Goal: Information Seeking & Learning: Learn about a topic

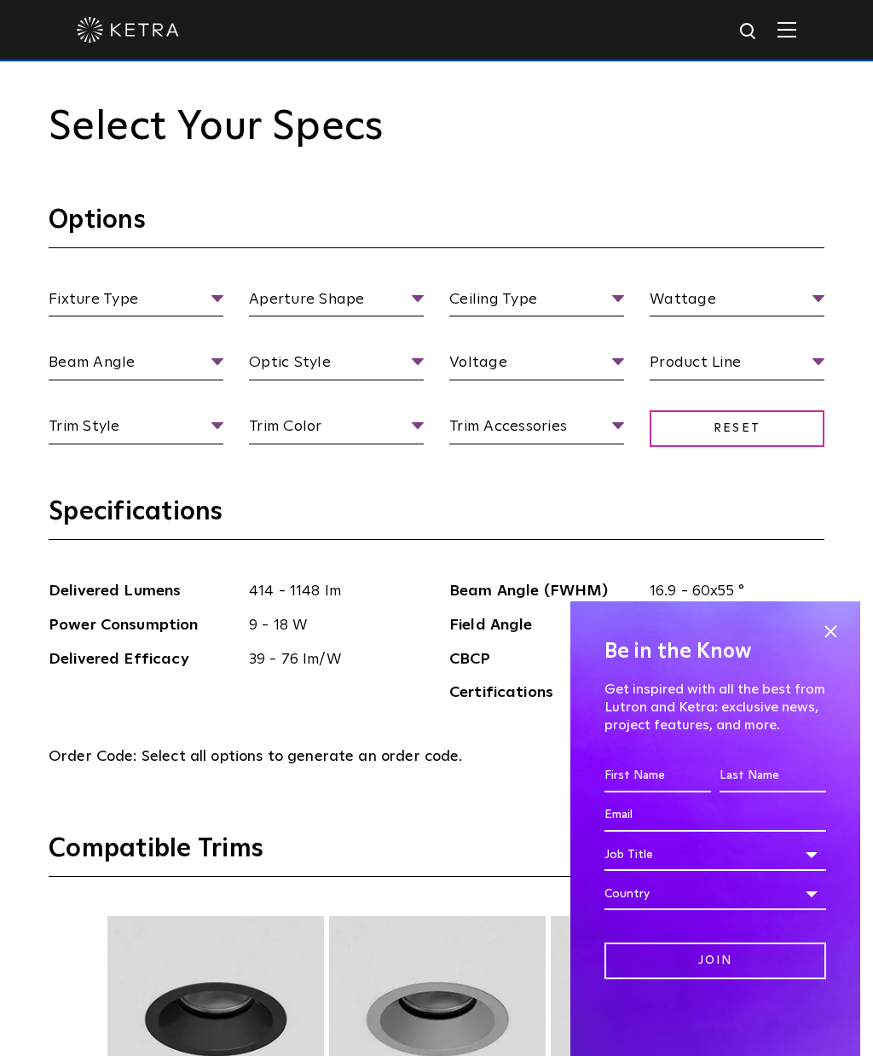
scroll to position [1853, 0]
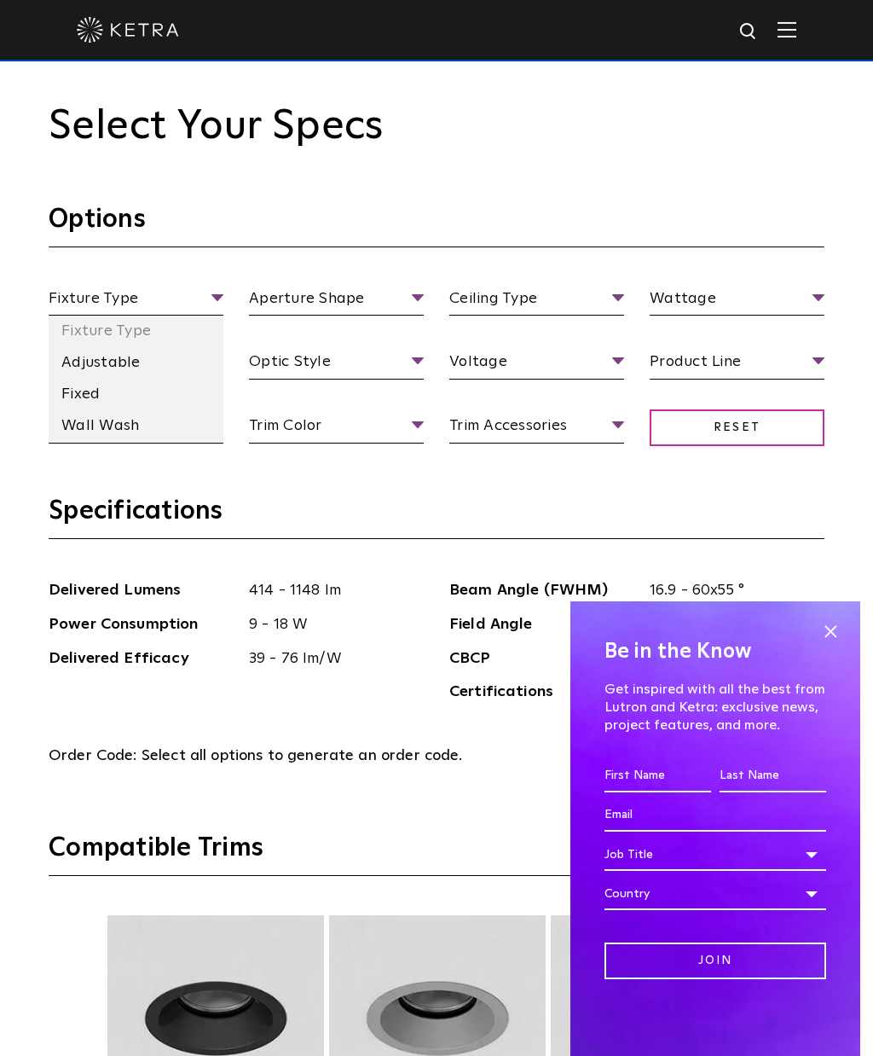
click at [171, 379] on li "Adjustable" at bounding box center [136, 363] width 175 height 32
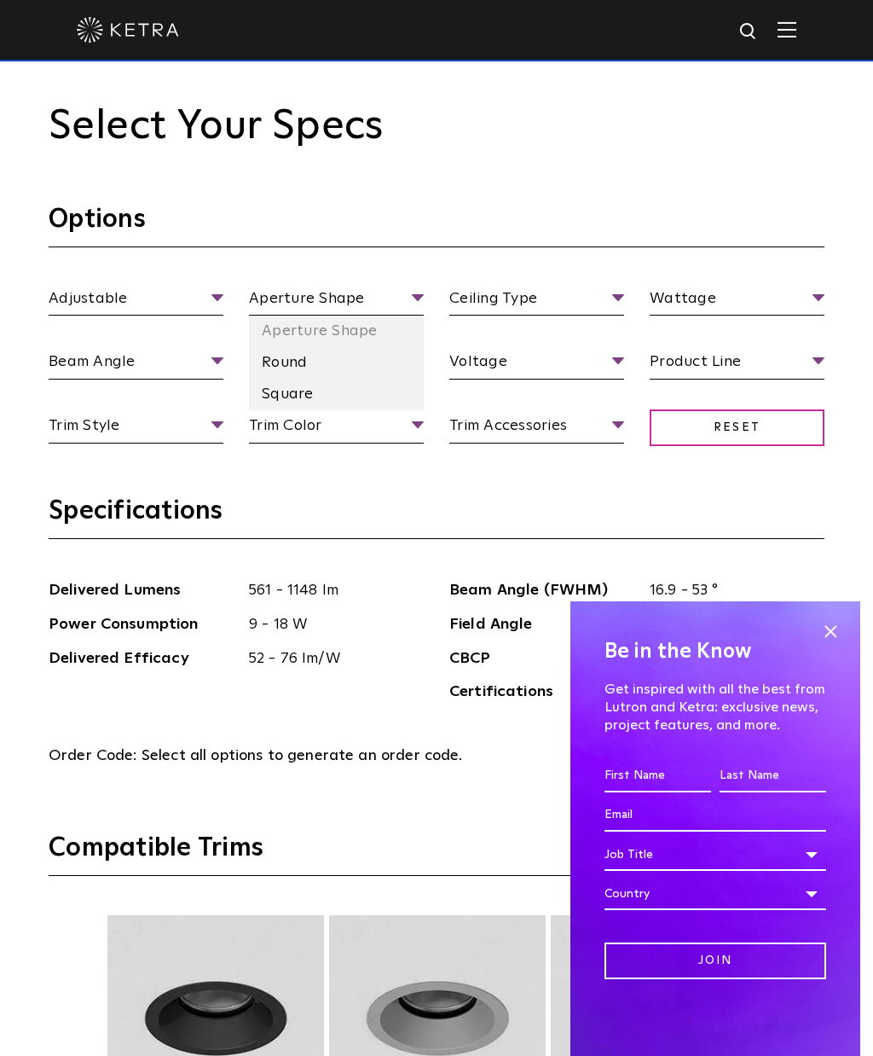
click at [352, 410] on li "Square" at bounding box center [336, 395] width 175 height 32
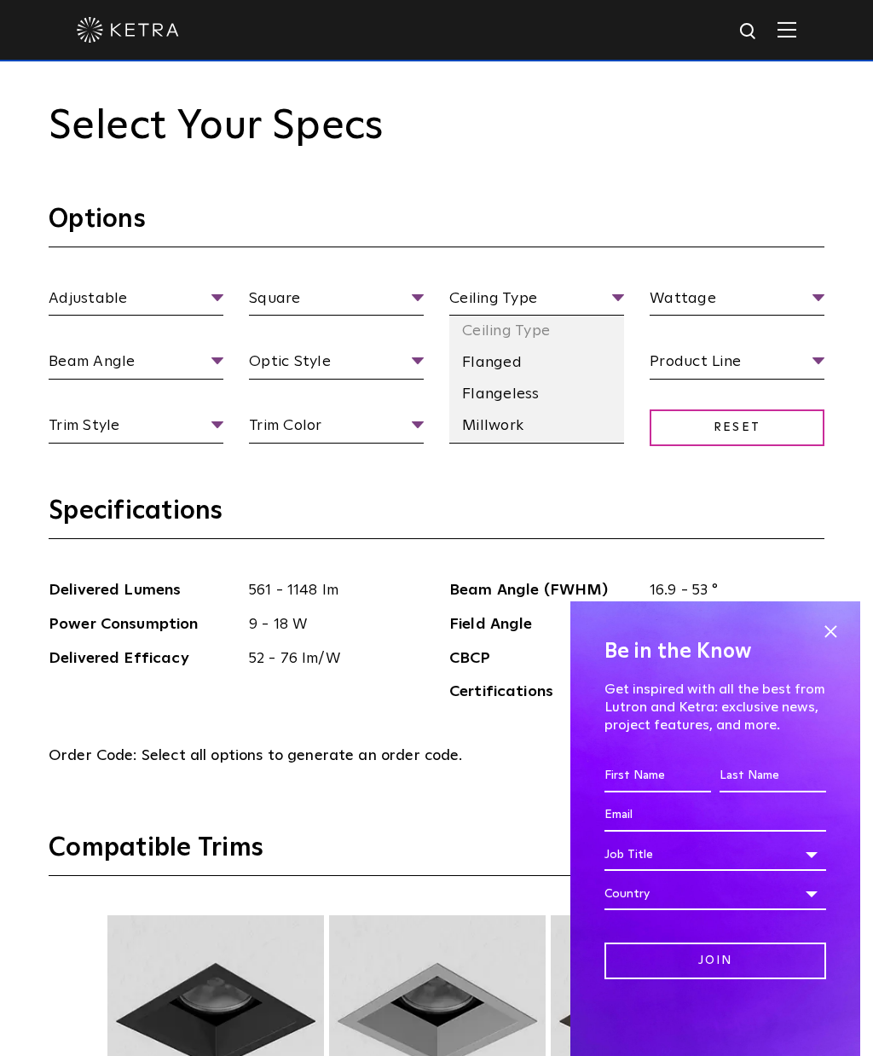
click at [565, 410] on li "Flangeless" at bounding box center [536, 395] width 175 height 32
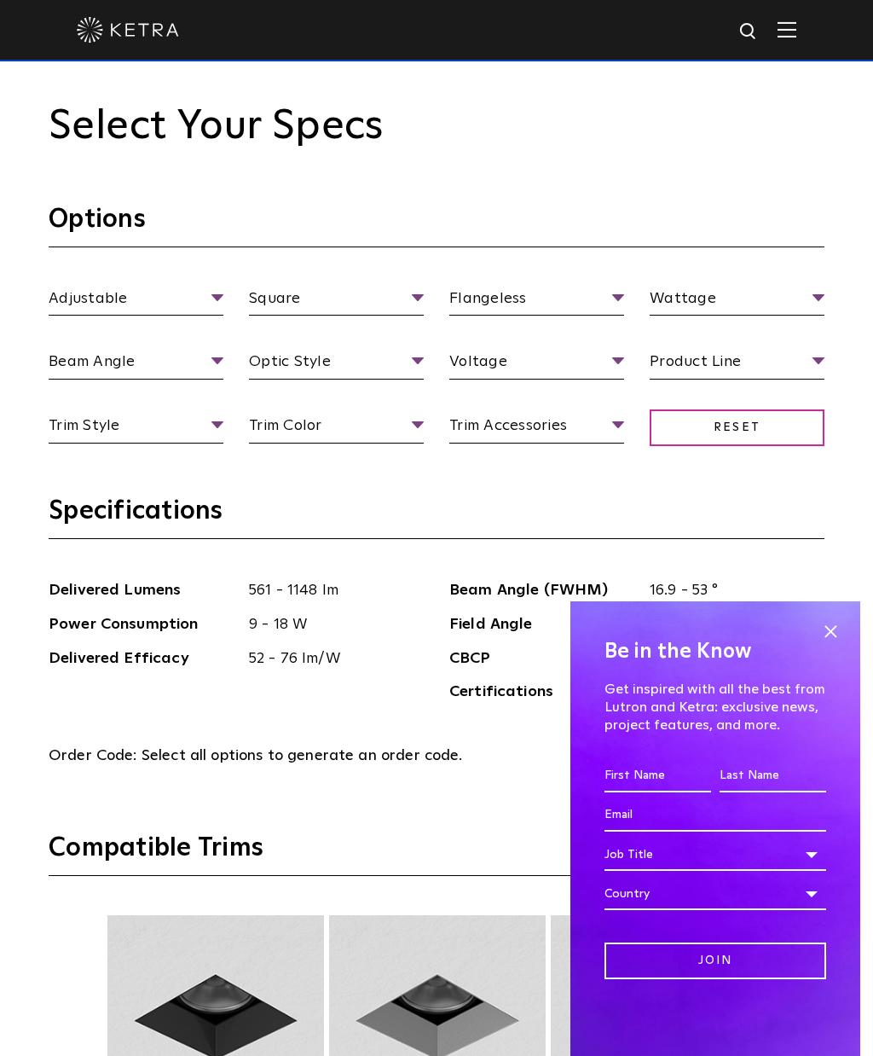
click at [524, 539] on h3 "Specifications" at bounding box center [437, 517] width 776 height 44
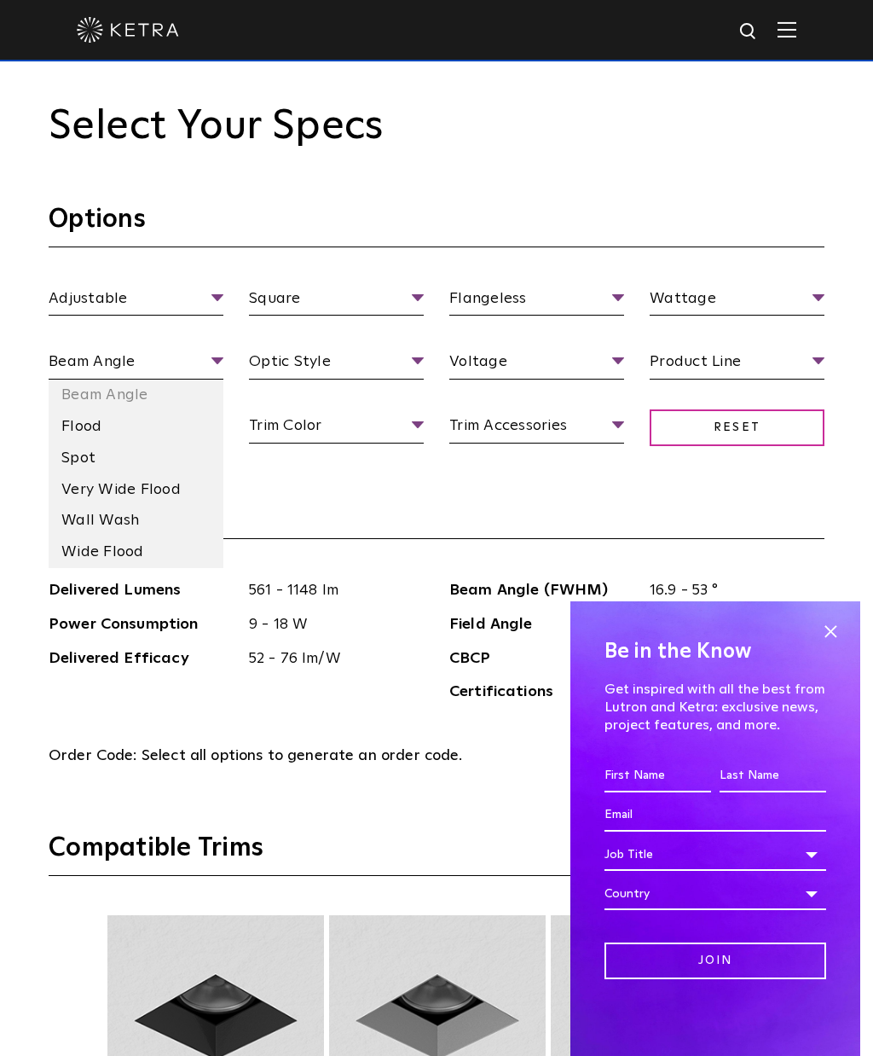
click at [370, 539] on h3 "Specifications" at bounding box center [437, 517] width 776 height 44
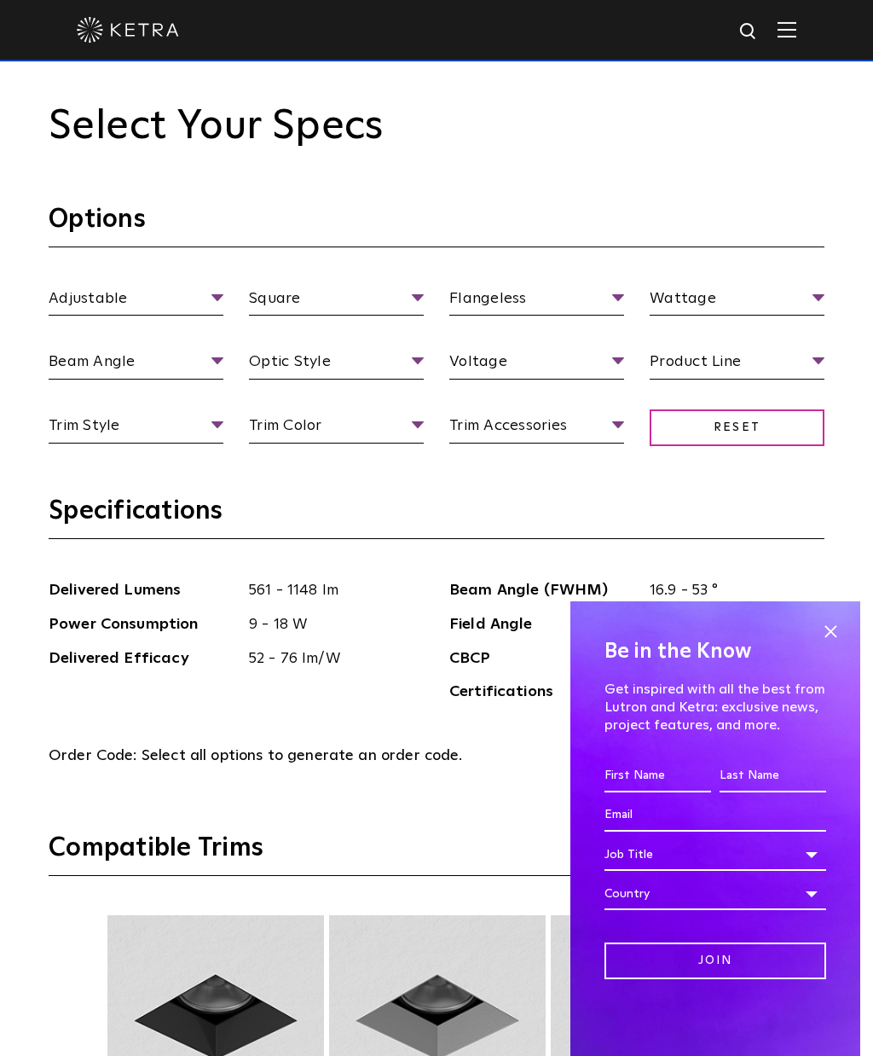
click at [468, 539] on h3 "Specifications" at bounding box center [437, 517] width 776 height 44
click at [515, 539] on h3 "Specifications" at bounding box center [437, 517] width 776 height 44
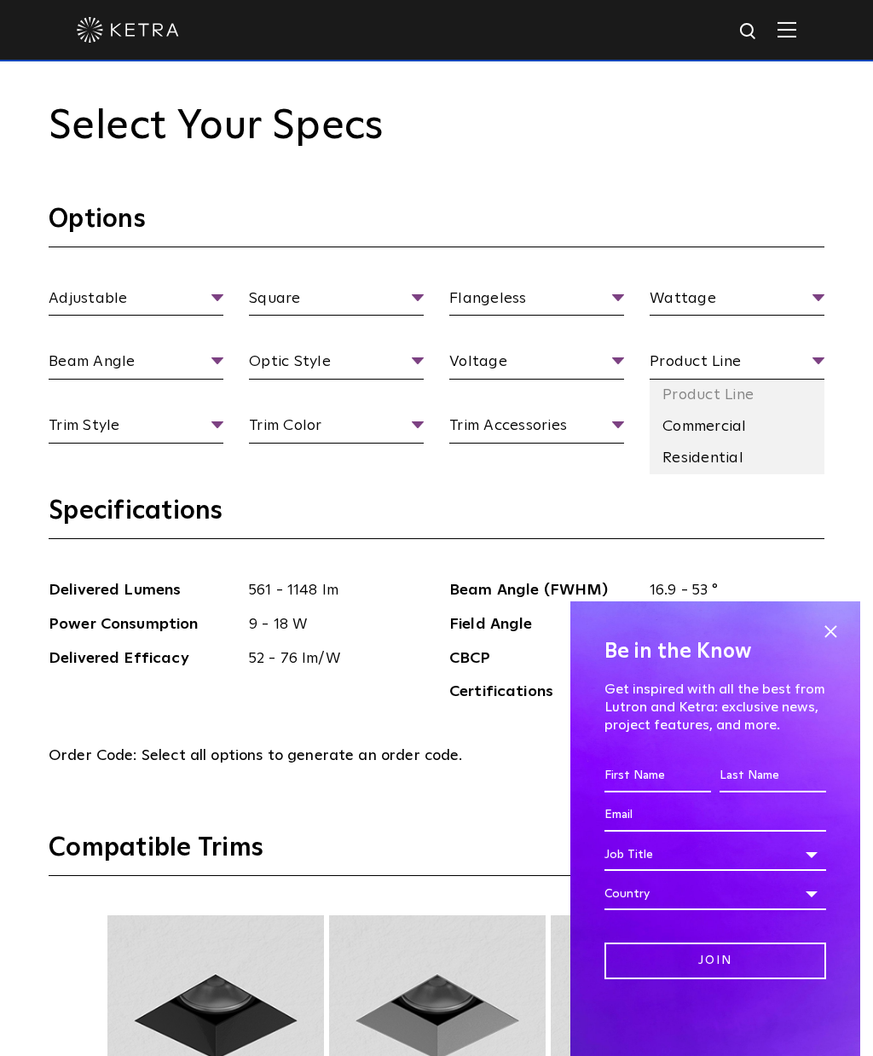
click at [726, 474] on li "Residential" at bounding box center [737, 459] width 175 height 32
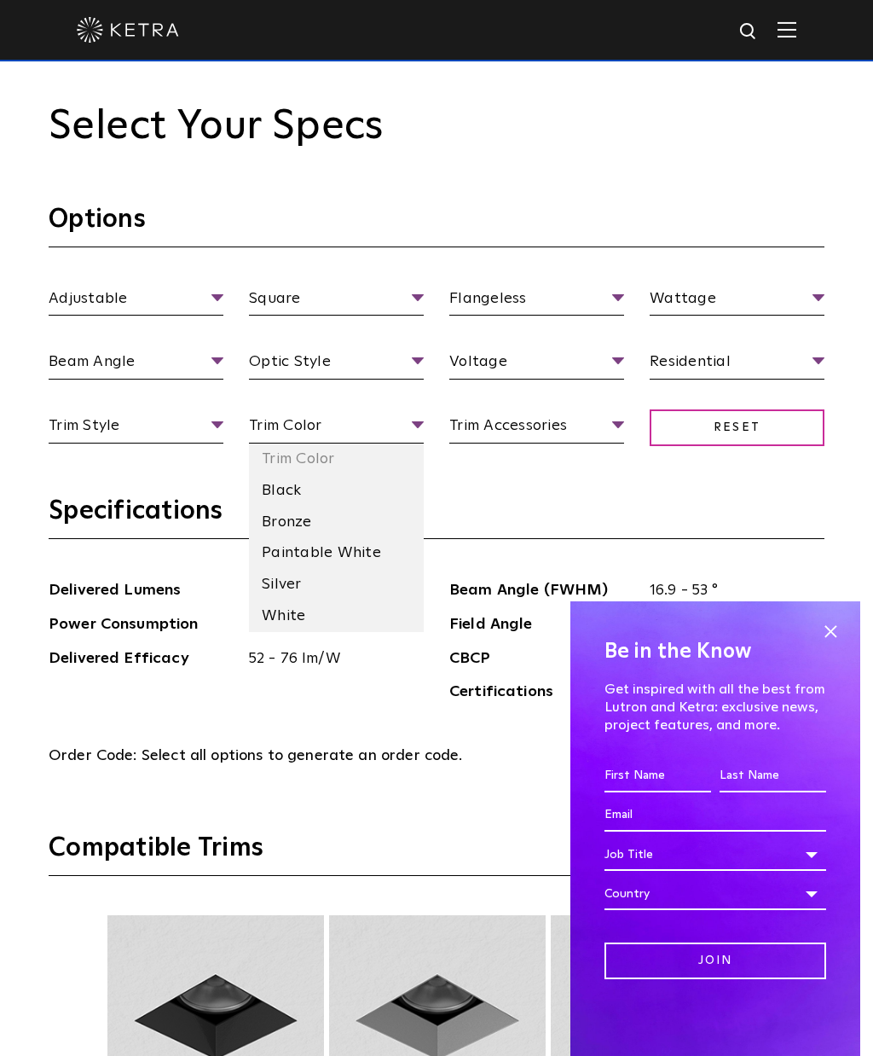
click at [399, 506] on li "Black" at bounding box center [336, 491] width 175 height 32
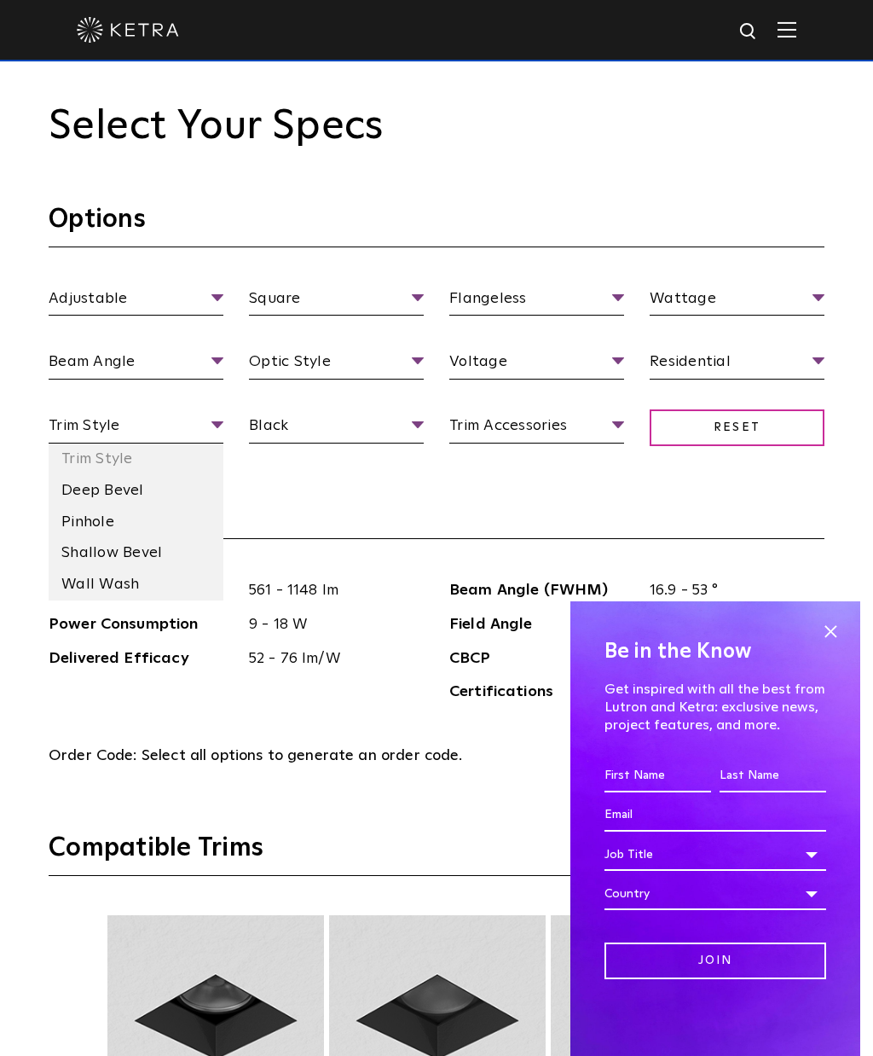
click at [170, 600] on li "Wall Wash" at bounding box center [136, 585] width 175 height 32
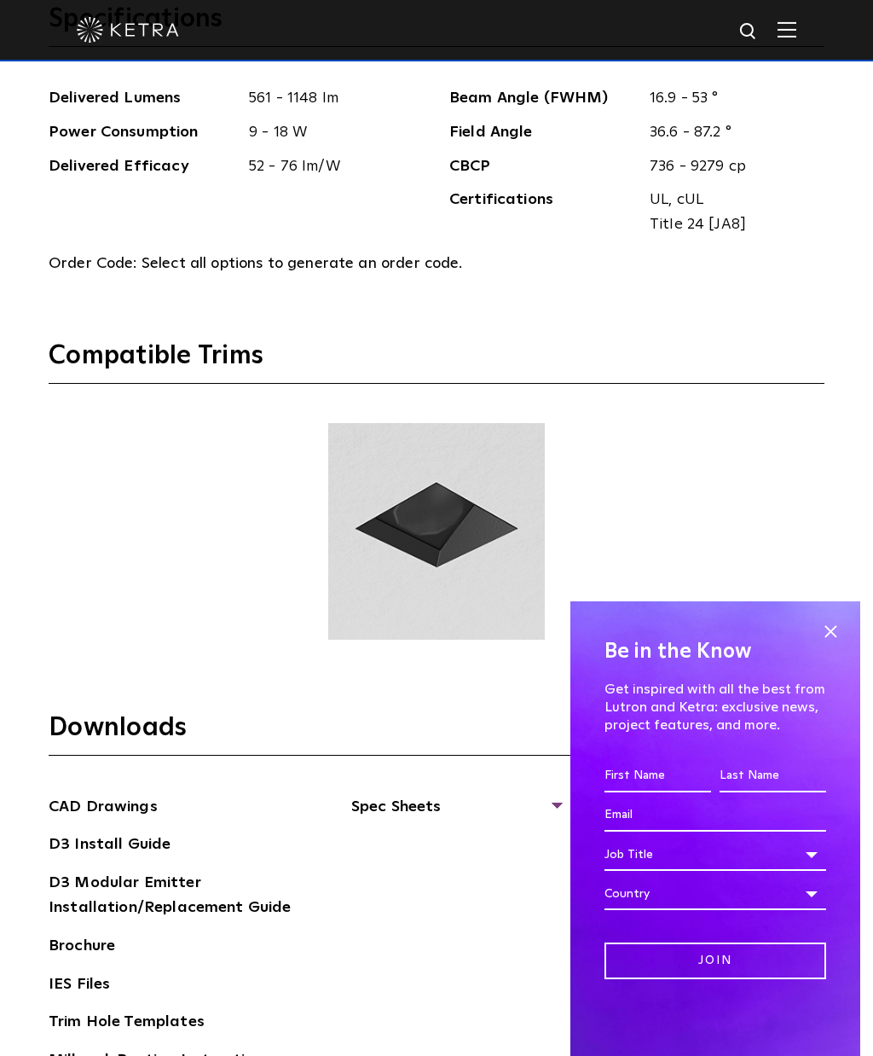
scroll to position [2351, 0]
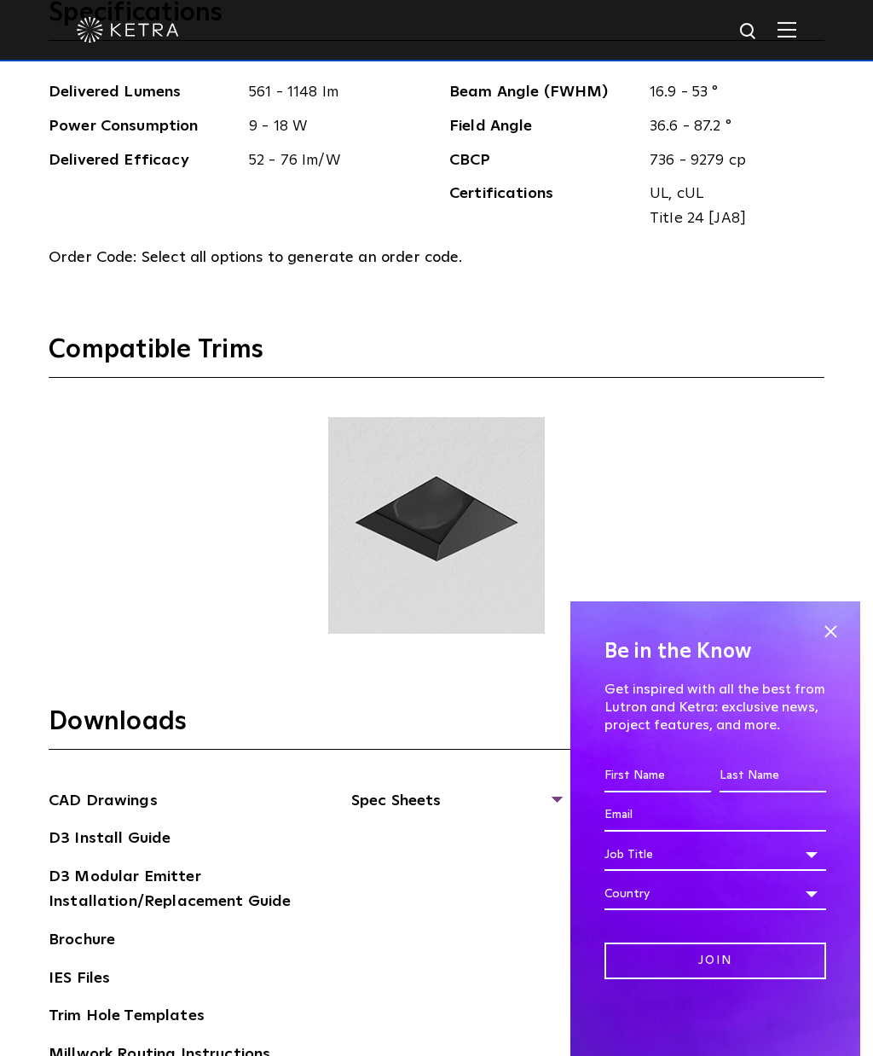
click at [824, 644] on span at bounding box center [831, 631] width 26 height 26
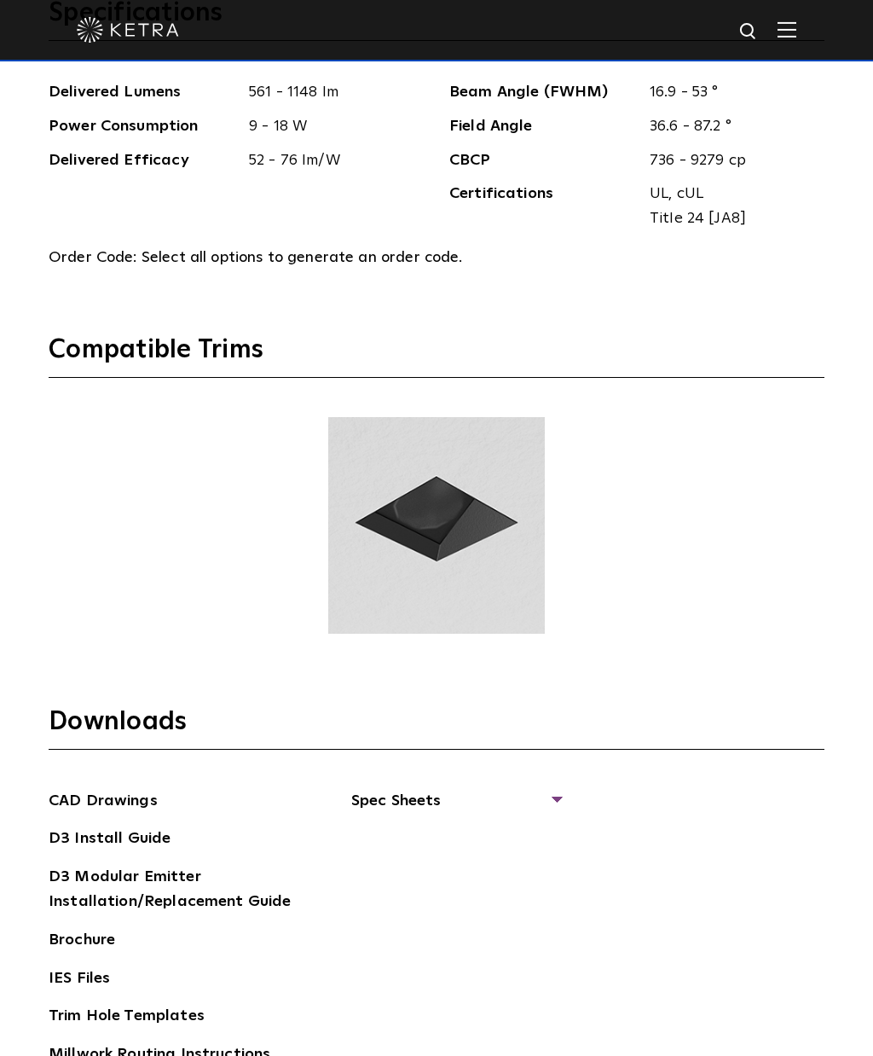
click at [489, 634] on img at bounding box center [437, 525] width 222 height 217
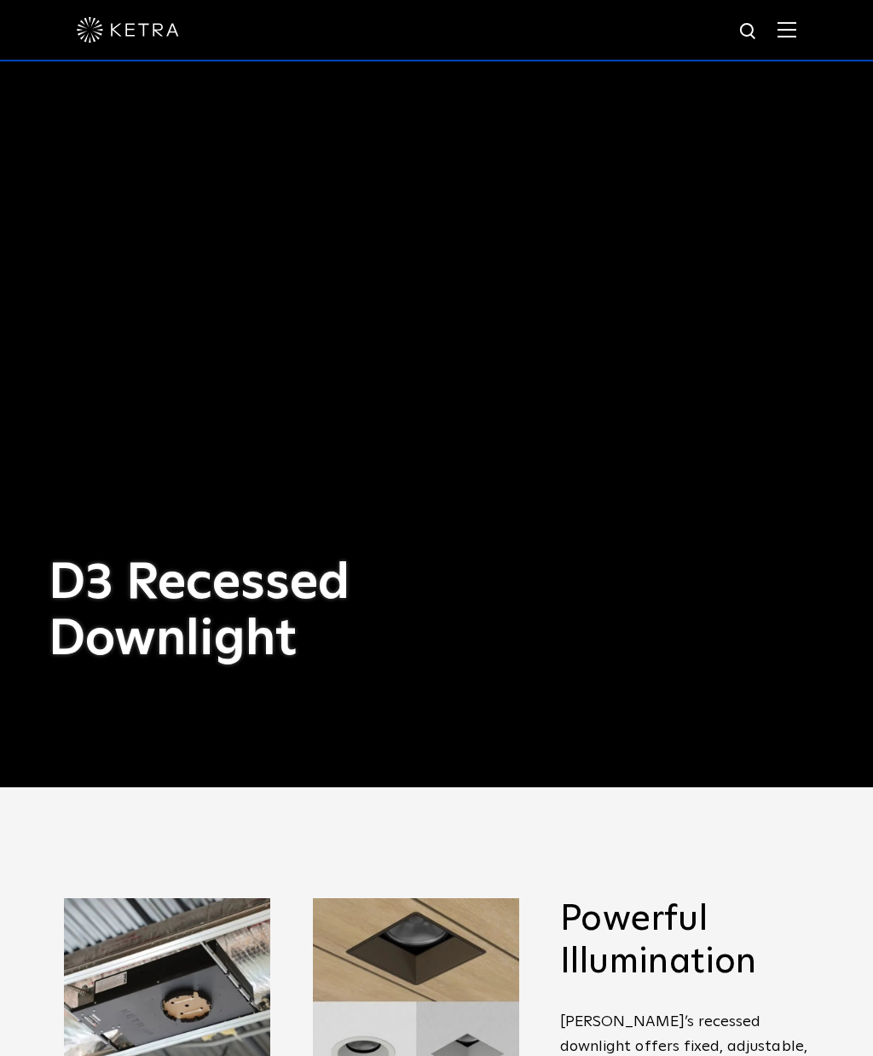
scroll to position [0, 0]
